Goal: Use online tool/utility: Utilize a website feature to perform a specific function

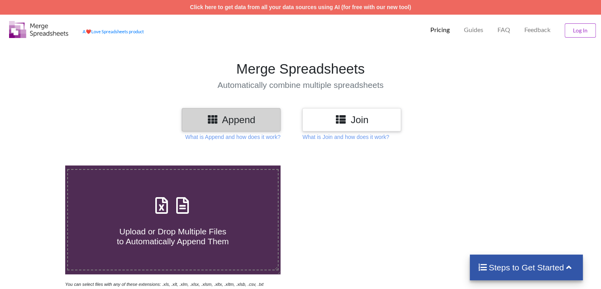
click at [172, 197] on span at bounding box center [173, 205] width 42 height 19
click at [41, 165] on input "Upload or Drop Multiple Files to Automatically Append Them" at bounding box center [41, 165] width 0 height 0
click at [180, 209] on icon at bounding box center [183, 201] width 20 height 17
click at [41, 165] on input "Upload or Drop Multiple Files to Automatically Append Them" at bounding box center [41, 165] width 0 height 0
type input "C:\fakepath\Servicenow-Developer_20251013142347_160.xlsx"
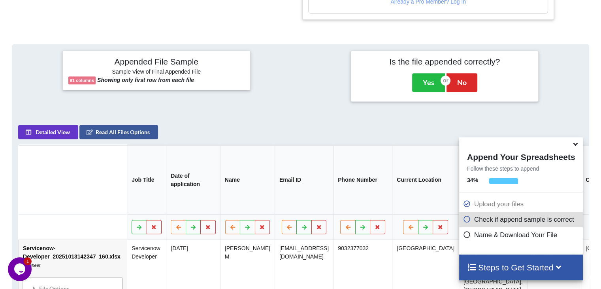
scroll to position [321, 0]
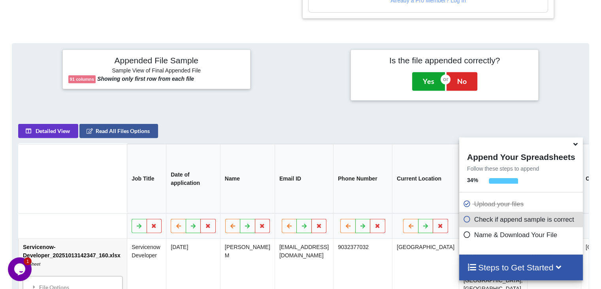
click at [434, 83] on button "Yes" at bounding box center [428, 81] width 33 height 18
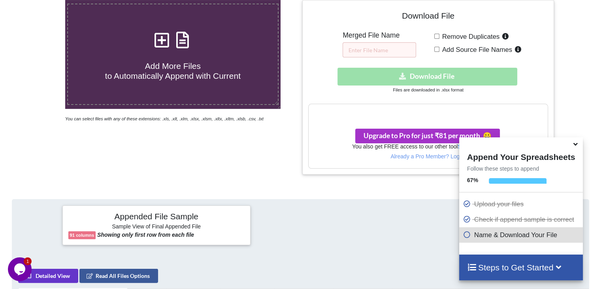
scroll to position [166, 0]
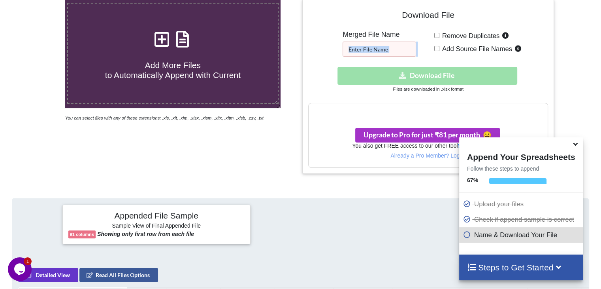
drag, startPoint x: 443, startPoint y: 34, endPoint x: 394, endPoint y: 51, distance: 52.5
click at [394, 51] on div "Download File Merged File Name Remove Duplicates Add Source File Names Download…" at bounding box center [428, 86] width 240 height 162
click at [394, 51] on input "text" at bounding box center [380, 48] width 74 height 15
click at [363, 49] on input "text" at bounding box center [380, 48] width 74 height 15
type input "SSS"
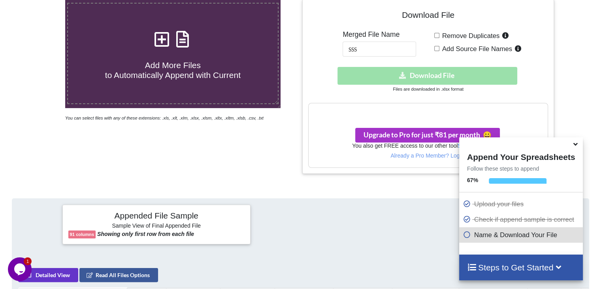
click at [438, 39] on div "Remove Duplicates Add Source File Names" at bounding box center [491, 43] width 114 height 26
click at [436, 36] on input "Remove Duplicates" at bounding box center [436, 35] width 5 height 5
checkbox input "true"
click at [437, 48] on input "Add Source File Names" at bounding box center [436, 48] width 5 height 5
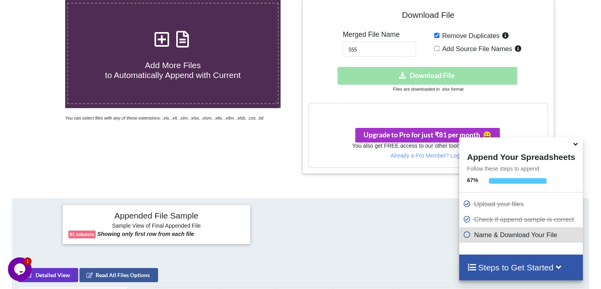
checkbox input "true"
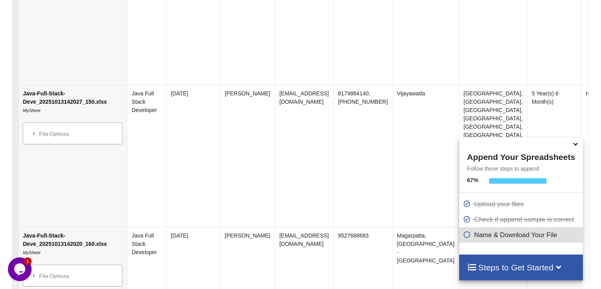
scroll to position [855, 0]
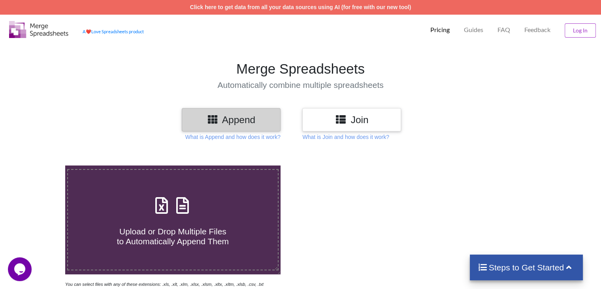
click at [238, 215] on div "Upload or Drop Multiple Files to Automatically Append Them" at bounding box center [172, 219] width 209 height 53
click at [41, 165] on input "Upload or Drop Multiple Files to Automatically Append Them" at bounding box center [41, 165] width 0 height 0
type input "C:\fakepath\MergeResult_2025_10_13_09_05_58.xlsx"
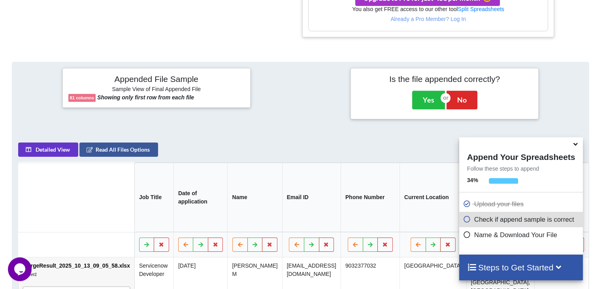
scroll to position [270, 0]
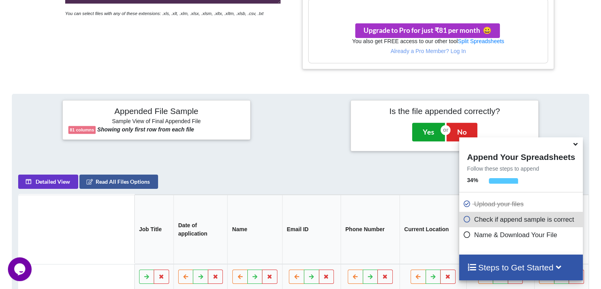
click at [428, 134] on button "Yes" at bounding box center [428, 132] width 33 height 18
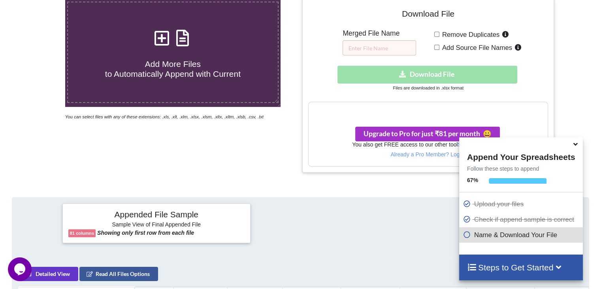
scroll to position [165, 0]
